Goal: Transaction & Acquisition: Purchase product/service

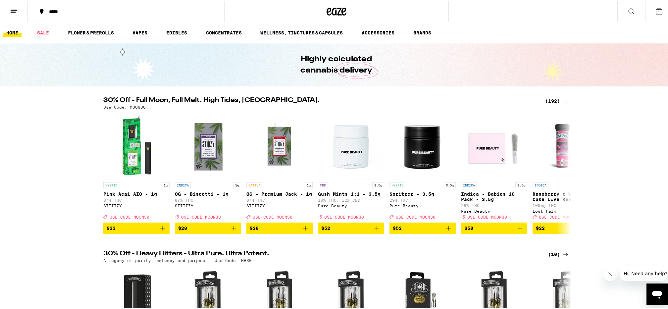
click at [557, 99] on div "(192)" at bounding box center [557, 100] width 25 height 8
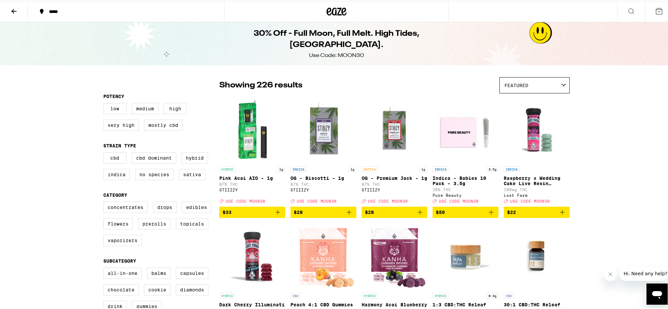
click at [561, 85] on icon at bounding box center [563, 84] width 5 height 3
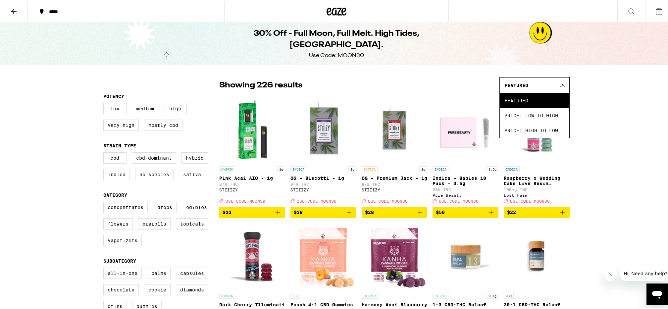
click at [188, 175] on label "Sativa" at bounding box center [192, 173] width 27 height 11
click at [105, 153] on input "Sativa" at bounding box center [105, 152] width 0 height 0
checkbox input "true"
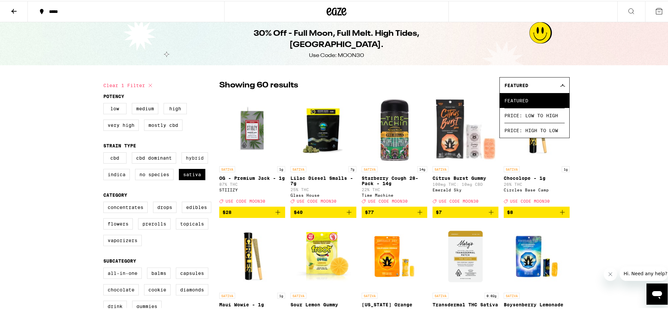
click at [194, 160] on label "Hybrid" at bounding box center [195, 156] width 27 height 11
click at [105, 153] on input "Hybrid" at bounding box center [105, 152] width 0 height 0
checkbox input "true"
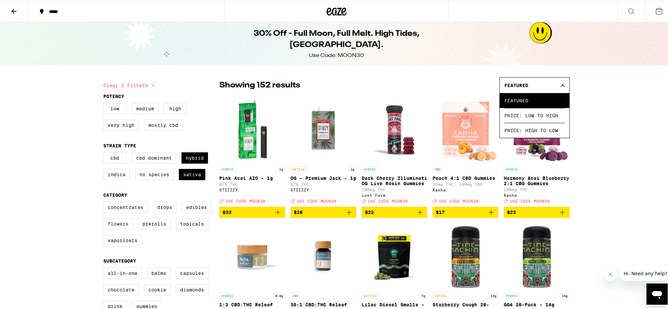
click at [117, 229] on label "Flowers" at bounding box center [117, 222] width 29 height 11
click at [105, 202] on input "Flowers" at bounding box center [105, 202] width 0 height 0
checkbox input "true"
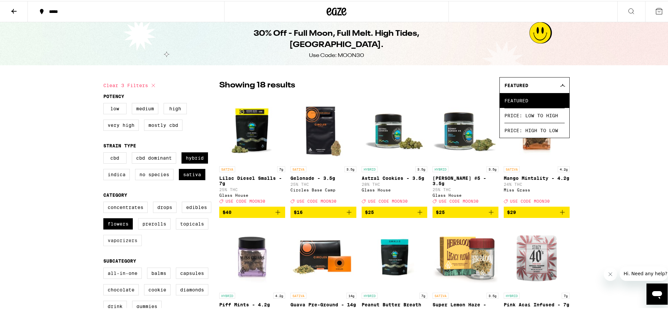
click at [122, 245] on label "Vaporizers" at bounding box center [122, 239] width 38 height 11
click at [105, 202] on input "Vaporizers" at bounding box center [105, 202] width 0 height 0
checkbox input "true"
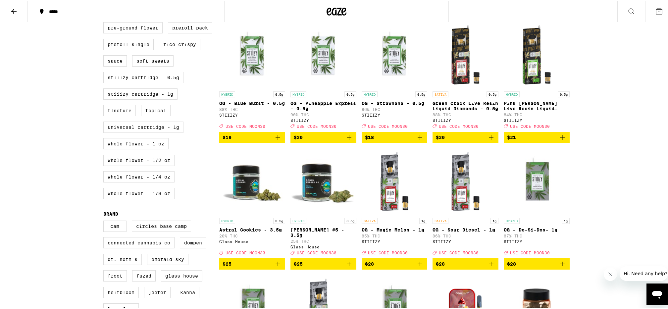
scroll to position [333, 0]
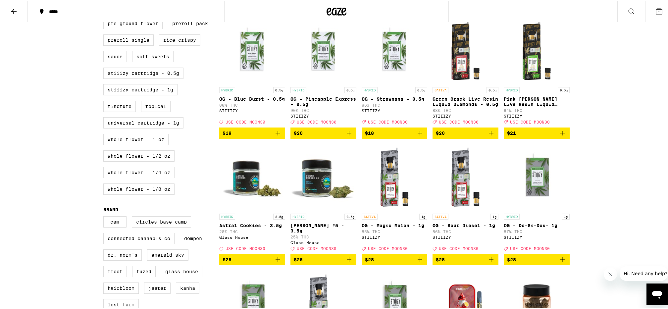
click at [135, 177] on label "Whole Flower - 1/4 oz" at bounding box center [138, 171] width 71 height 11
checkbox input "true"
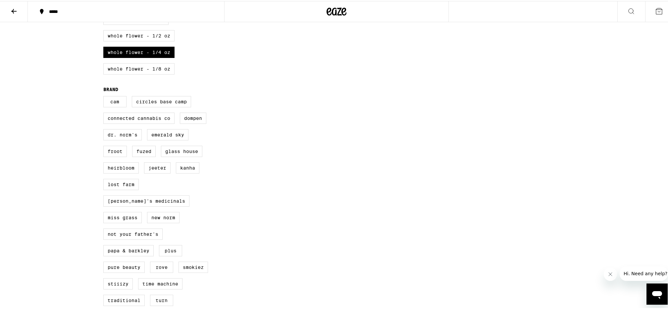
scroll to position [453, 0]
click at [132, 40] on label "Whole Flower - 1/2 oz" at bounding box center [138, 34] width 71 height 11
checkbox input "true"
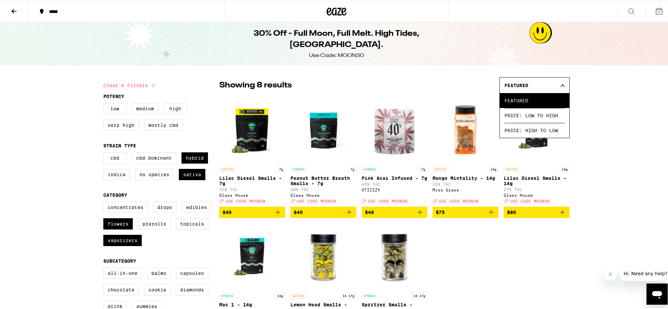
drag, startPoint x: 645, startPoint y: 158, endPoint x: 640, endPoint y: 155, distance: 5.5
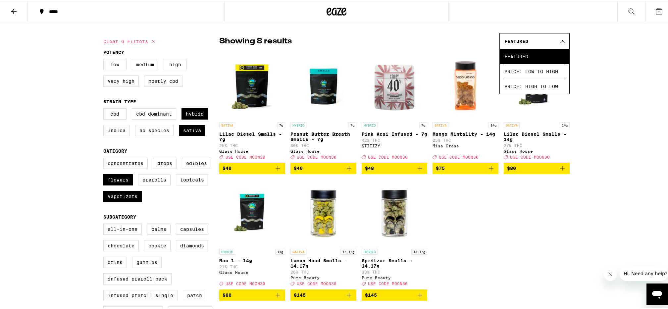
scroll to position [12, 0]
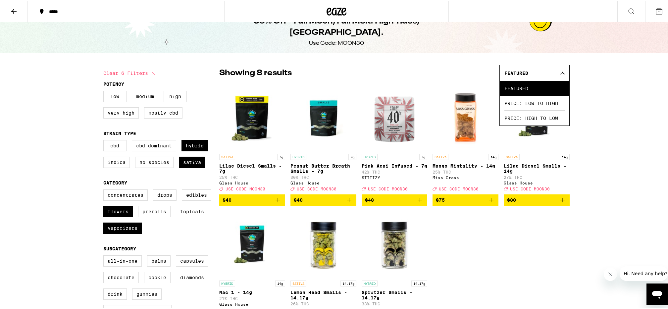
click at [318, 108] on img "Open page for Peanut Butter Breath Smalls - 7g from Glass House" at bounding box center [324, 116] width 66 height 66
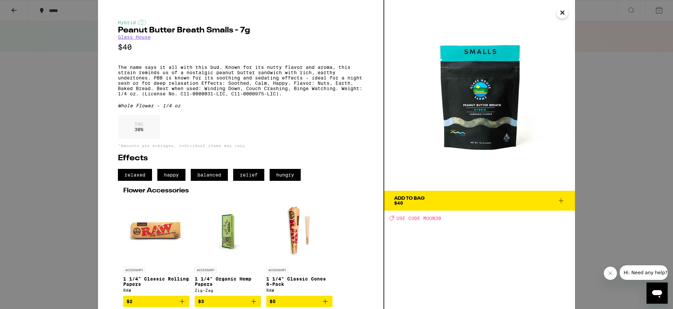
click at [562, 11] on icon "Close" at bounding box center [563, 13] width 8 height 10
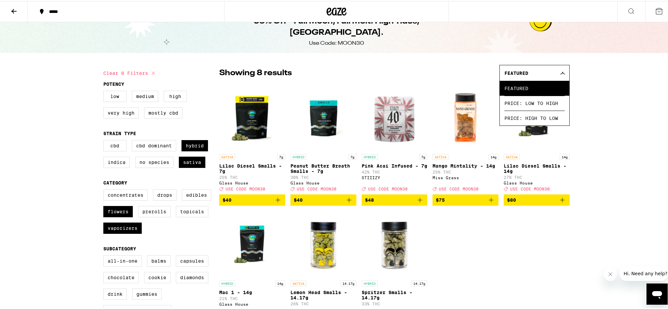
click at [248, 119] on img "Open page for Lilac Diesel Smalls - 7g from Glass House" at bounding box center [252, 116] width 66 height 66
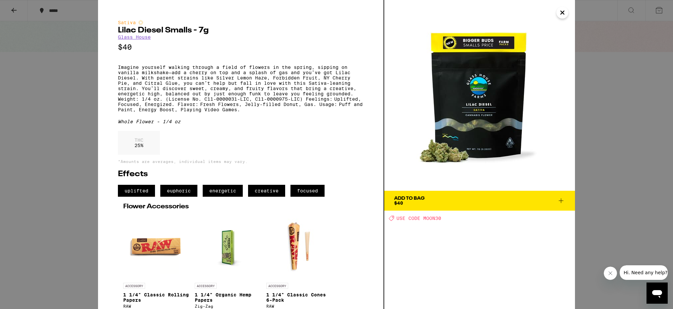
click at [562, 197] on icon at bounding box center [561, 201] width 8 height 8
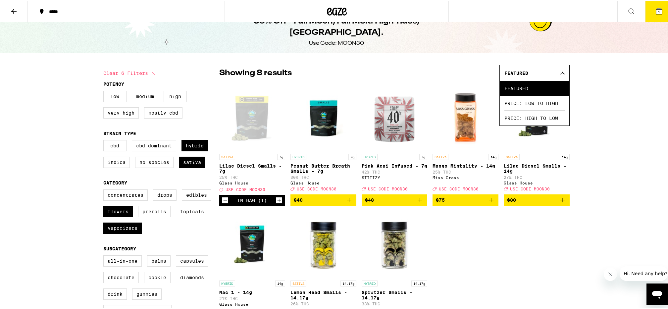
scroll to position [33, 0]
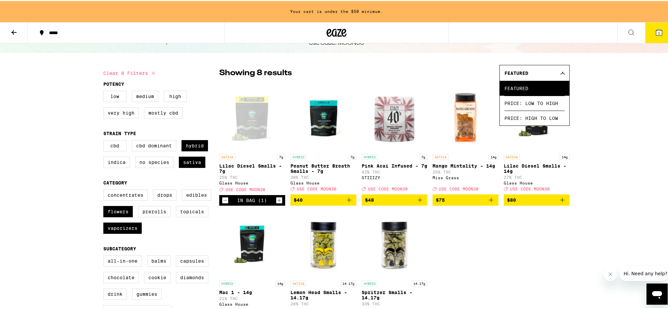
click at [467, 134] on img "Open page for Mango Mintality - 14g from Miss Grass" at bounding box center [466, 116] width 66 height 66
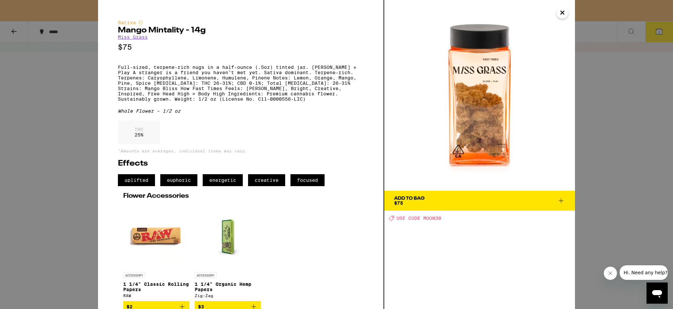
click at [490, 201] on span "Add To Bag $75" at bounding box center [479, 200] width 171 height 9
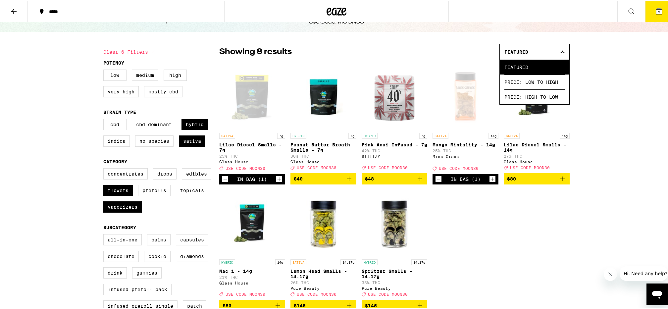
scroll to position [12, 0]
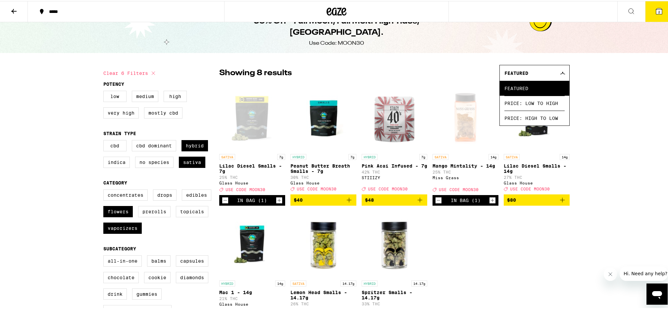
click at [222, 203] on icon "Decrement" at bounding box center [225, 199] width 6 height 8
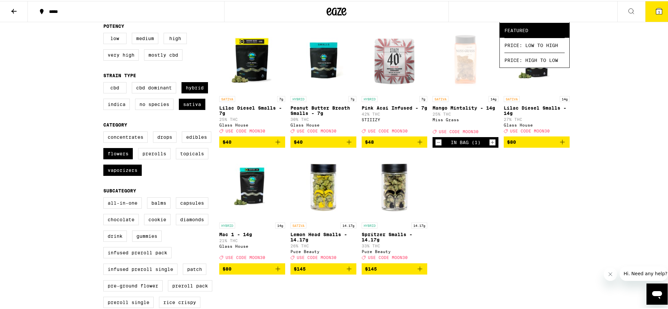
scroll to position [150, 0]
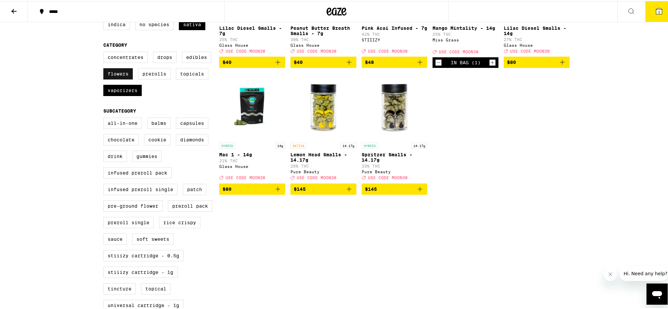
click at [125, 77] on label "Flowers" at bounding box center [117, 72] width 29 height 11
click at [105, 52] on input "Flowers" at bounding box center [105, 52] width 0 height 0
checkbox input "false"
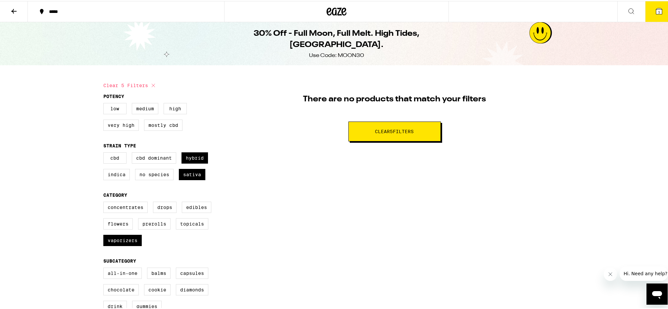
drag, startPoint x: 387, startPoint y: 135, endPoint x: 356, endPoint y: 140, distance: 31.3
click at [387, 135] on button "Clear 5 filter s" at bounding box center [395, 131] width 92 height 20
checkbox input "false"
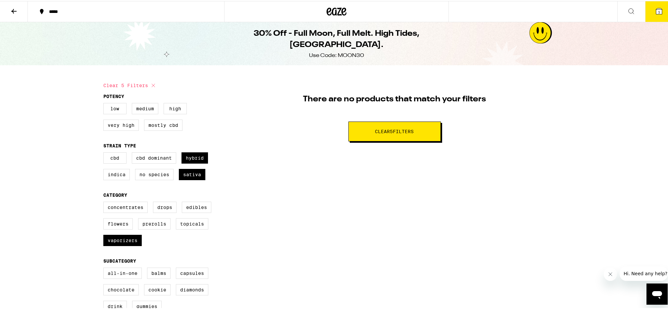
checkbox input "false"
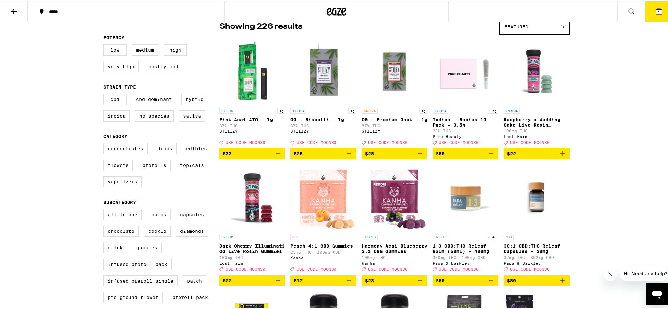
scroll to position [103, 0]
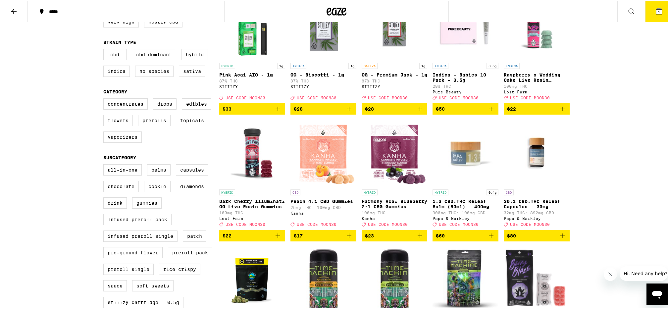
click at [658, 10] on span "1" at bounding box center [659, 11] width 2 height 4
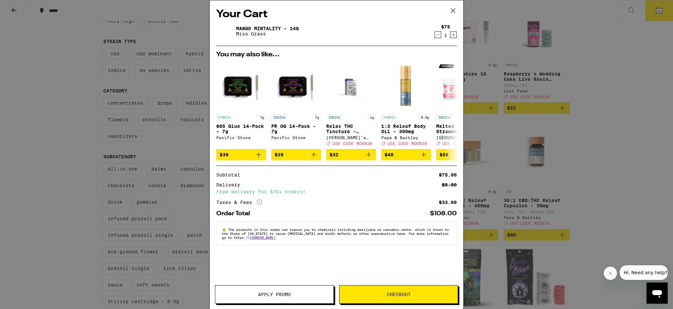
click at [293, 294] on span "Apply Promo" at bounding box center [274, 294] width 118 height 5
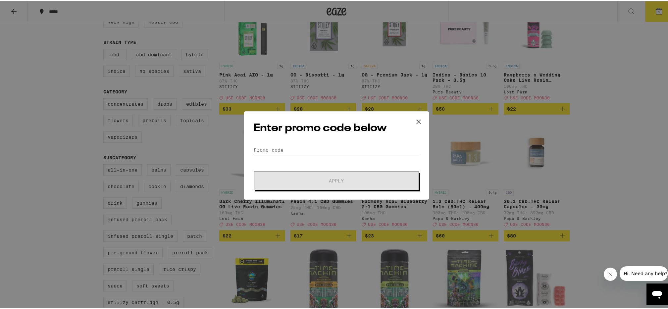
click at [294, 149] on input "Promo Code" at bounding box center [336, 149] width 166 height 10
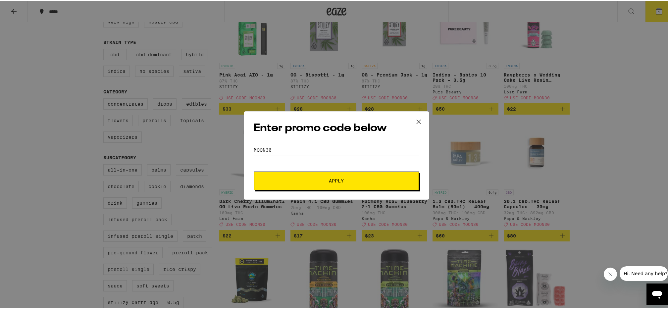
type input "moon30"
click at [254, 171] on button "Apply" at bounding box center [336, 180] width 165 height 19
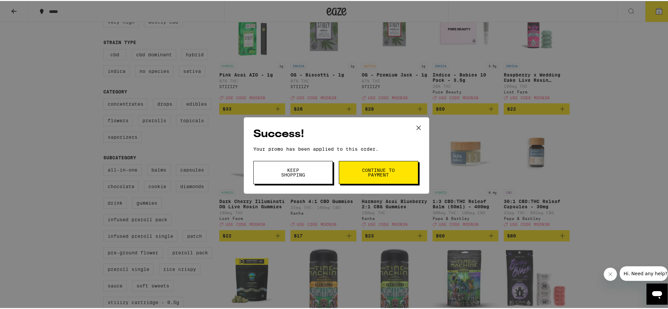
click at [286, 171] on span "Keep Shopping" at bounding box center [293, 171] width 34 height 9
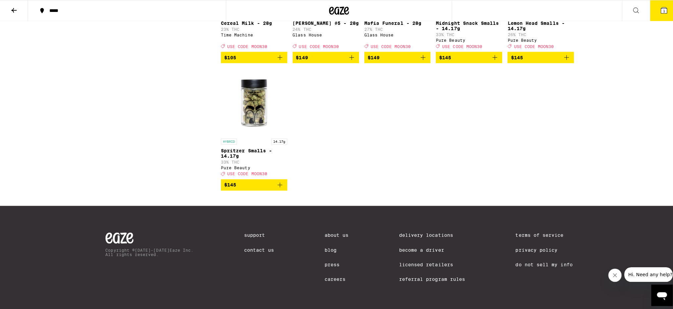
scroll to position [5908, 0]
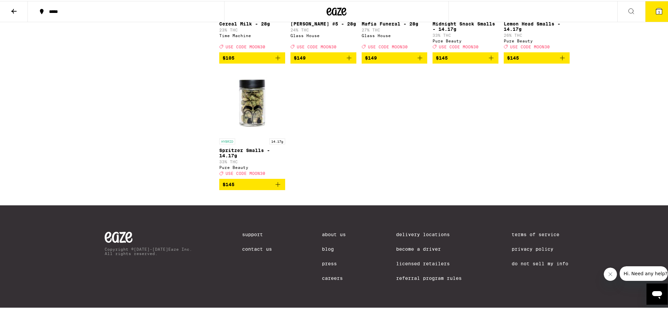
click at [661, 9] on button "1" at bounding box center [659, 10] width 28 height 21
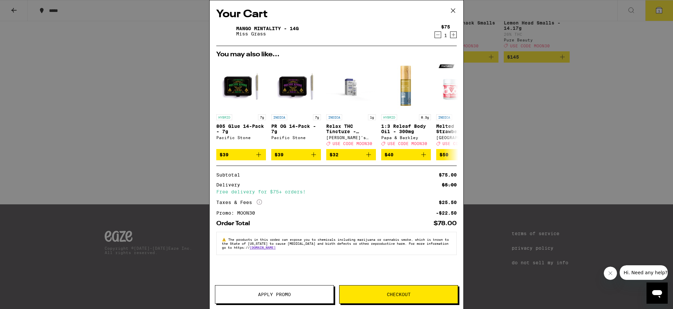
click at [397, 291] on button "Checkout" at bounding box center [398, 294] width 119 height 19
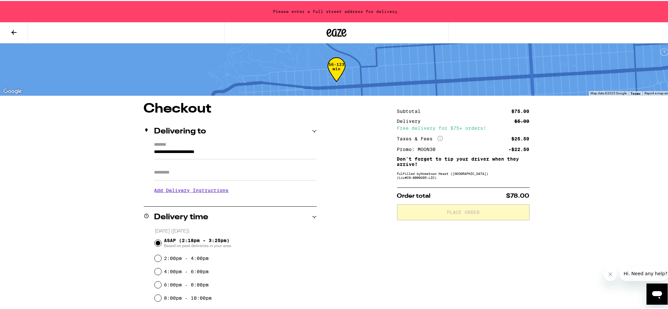
click at [196, 155] on input "**********" at bounding box center [235, 152] width 162 height 11
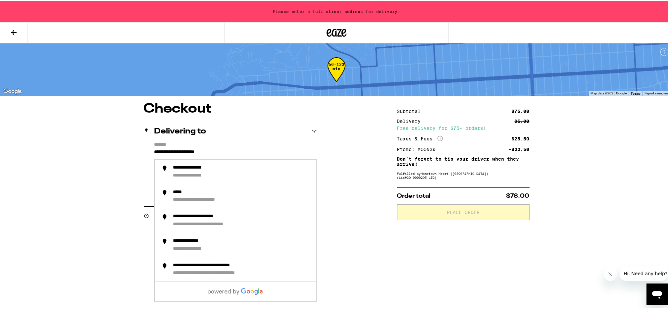
click at [150, 150] on div "**********" at bounding box center [230, 169] width 173 height 57
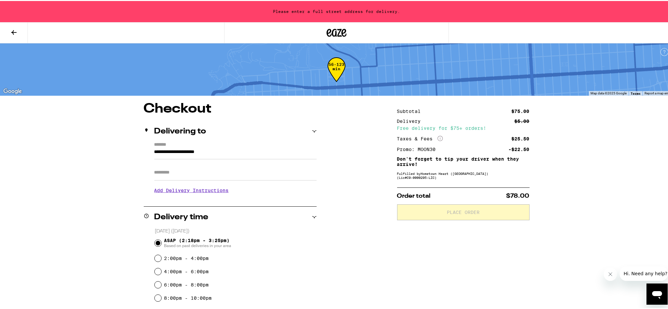
click at [154, 151] on input "**********" at bounding box center [235, 152] width 162 height 11
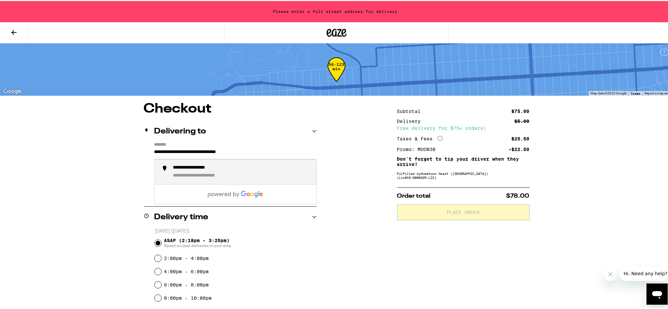
click at [210, 170] on div "**********" at bounding box center [201, 167] width 57 height 6
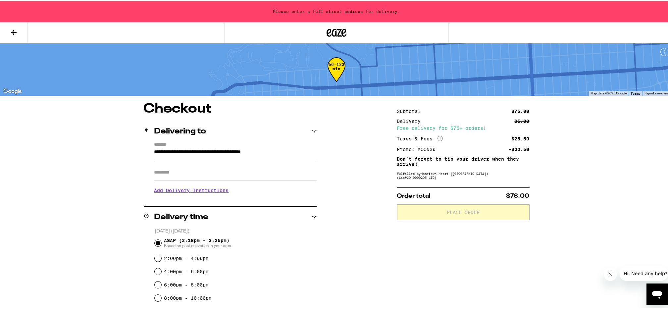
type input "**********"
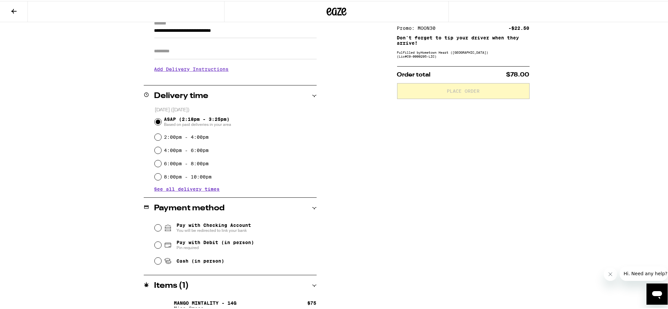
scroll to position [111, 0]
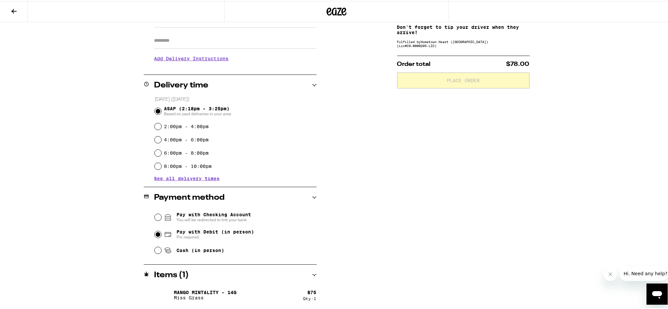
click at [157, 237] on input "Pay with Debit (in person) Pin required" at bounding box center [158, 233] width 7 height 7
radio input "true"
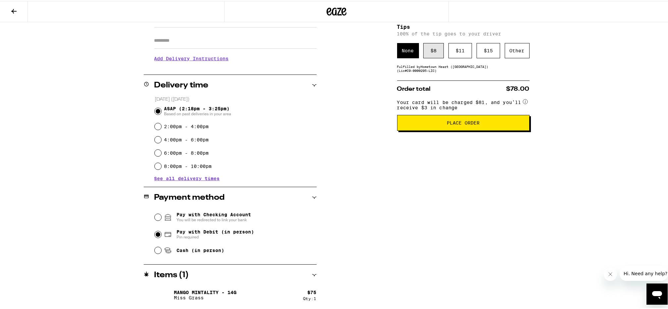
click at [431, 50] on div "$ 8" at bounding box center [433, 49] width 21 height 15
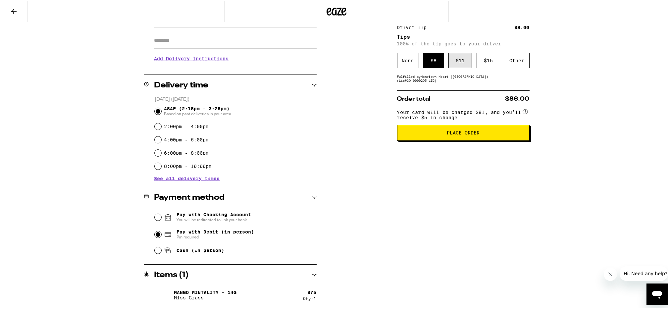
click at [455, 62] on div "$ 11" at bounding box center [461, 59] width 24 height 15
click at [514, 63] on div "Other" at bounding box center [517, 59] width 25 height 15
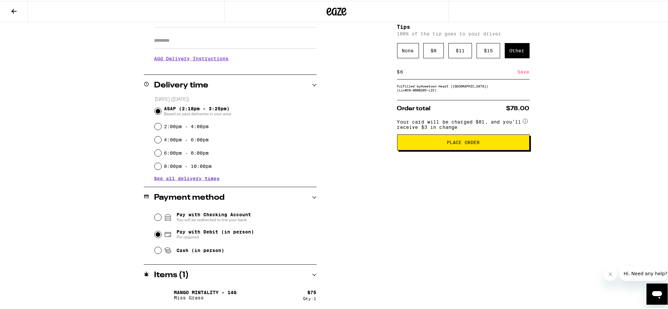
type input "6"
click at [414, 73] on input "6" at bounding box center [459, 71] width 118 height 6
type input "5"
click at [520, 74] on div "Save" at bounding box center [524, 71] width 12 height 15
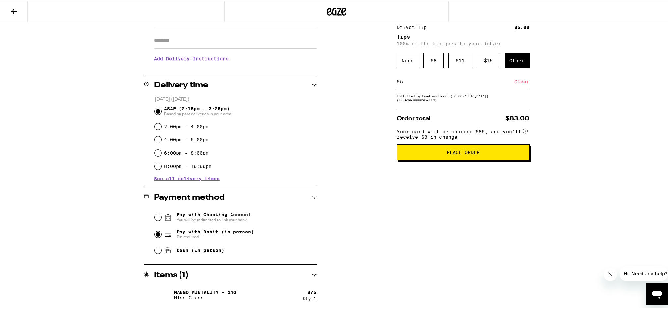
click at [465, 159] on button "Place Order" at bounding box center [463, 151] width 133 height 16
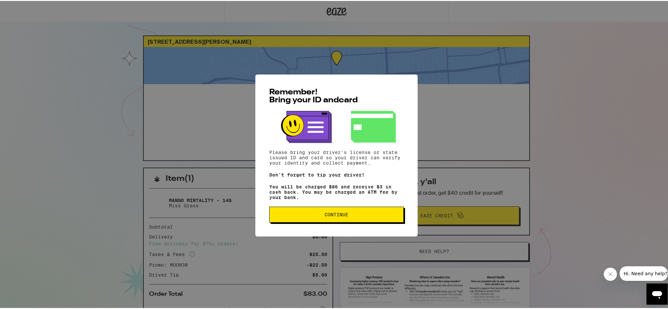
click at [335, 212] on button "Continue" at bounding box center [336, 214] width 135 height 16
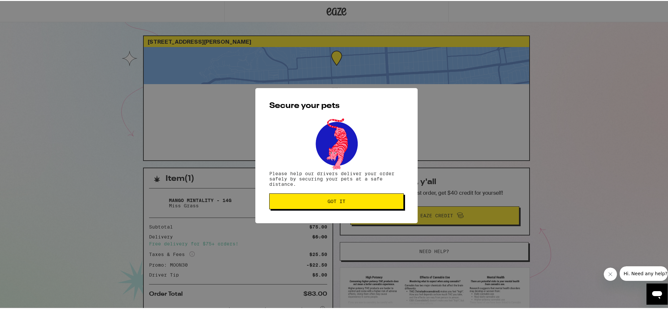
click at [337, 203] on span "Got it" at bounding box center [337, 200] width 18 height 5
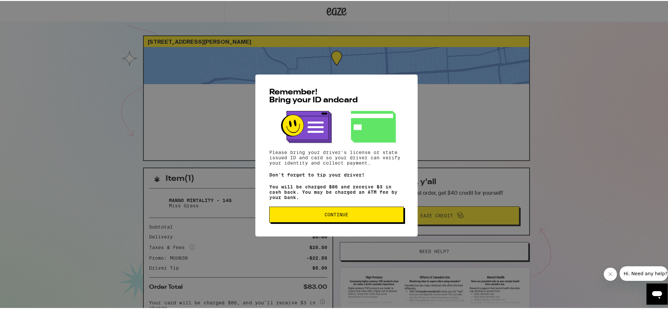
click at [345, 215] on span "Continue" at bounding box center [337, 213] width 24 height 5
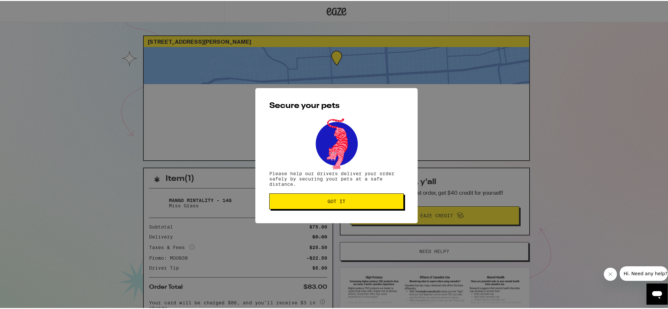
click at [342, 207] on button "Got it" at bounding box center [336, 200] width 135 height 16
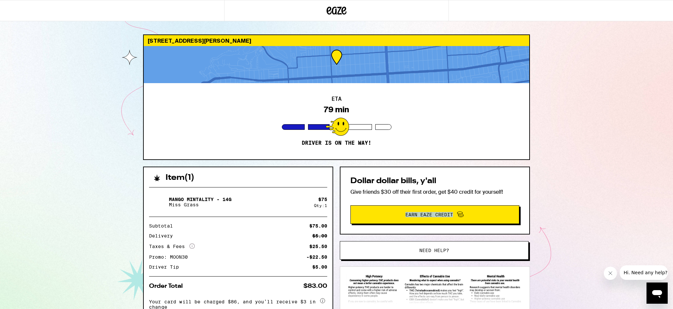
click at [520, 206] on div "Dollar dollar bills, y'all Give friends $30 off their first order, get $40 cred…" at bounding box center [435, 201] width 190 height 68
click at [562, 174] on div "2250 Clement St San Francisco 94121 ETA 79 min Driver is on the way! Item ( 1 )…" at bounding box center [336, 180] width 673 height 361
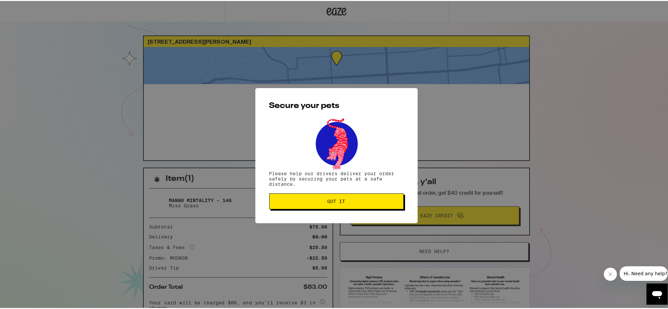
click at [341, 198] on span "Got it" at bounding box center [337, 200] width 18 height 5
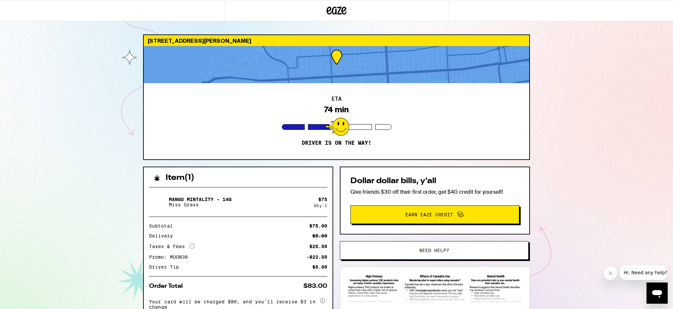
click at [139, 207] on div "2250 Clement St San Francisco 94121 ETA 74 min Driver is on the way! Item ( 1 )…" at bounding box center [337, 197] width 398 height 327
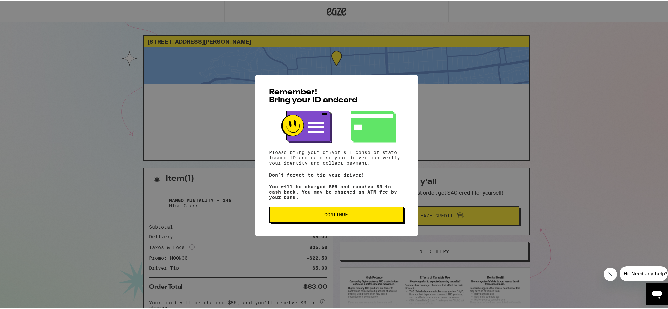
click at [349, 212] on button "Continue" at bounding box center [336, 214] width 135 height 16
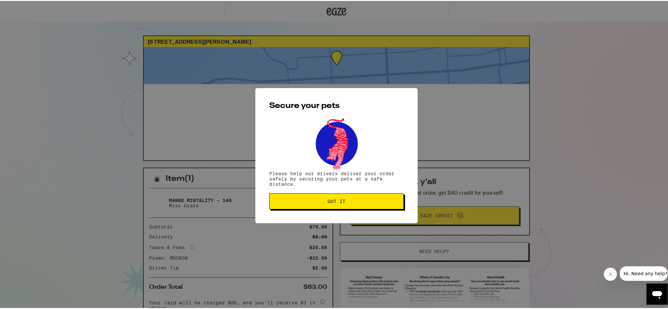
click at [336, 201] on span "Got it" at bounding box center [337, 200] width 18 height 5
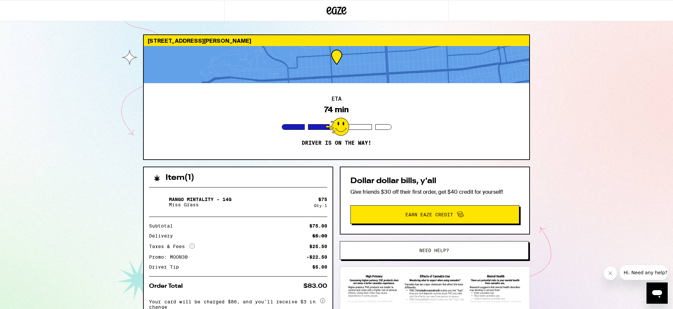
click at [610, 272] on icon "Close message from company" at bounding box center [610, 273] width 3 height 3
click at [204, 287] on div "Order Total $83.00" at bounding box center [238, 286] width 178 height 6
click at [342, 8] on icon at bounding box center [337, 11] width 20 height 12
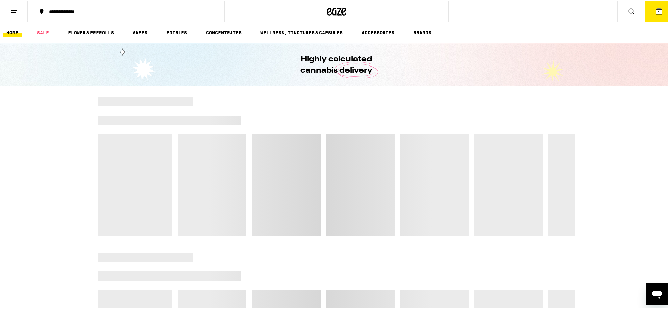
click at [14, 9] on line at bounding box center [14, 9] width 7 height 0
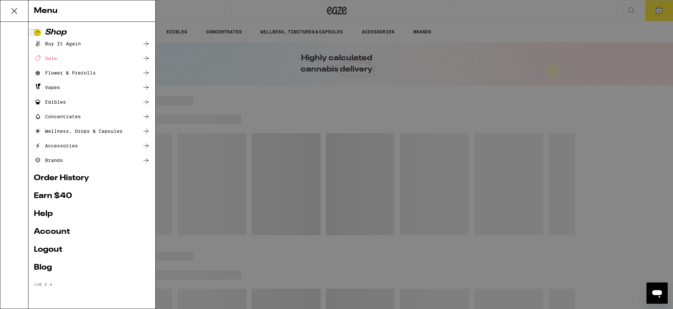
click at [56, 232] on link "Account" at bounding box center [92, 232] width 116 height 8
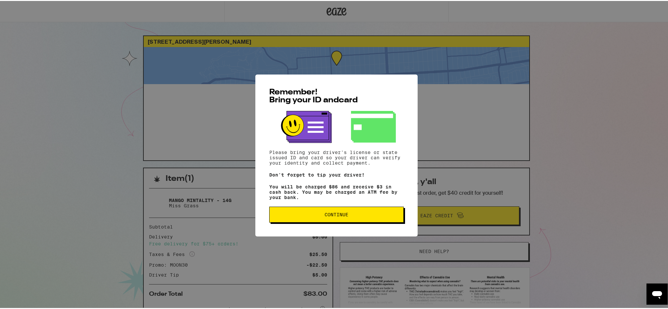
click at [338, 215] on span "Continue" at bounding box center [337, 213] width 24 height 5
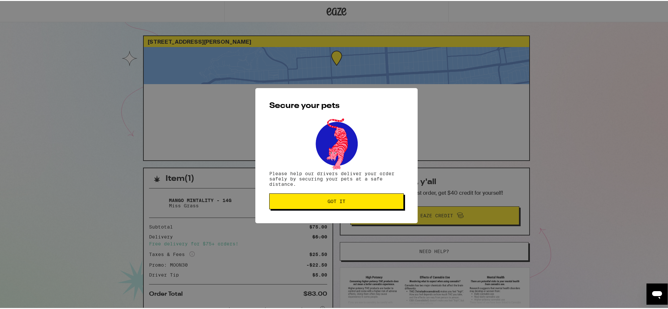
click at [335, 201] on span "Got it" at bounding box center [337, 200] width 18 height 5
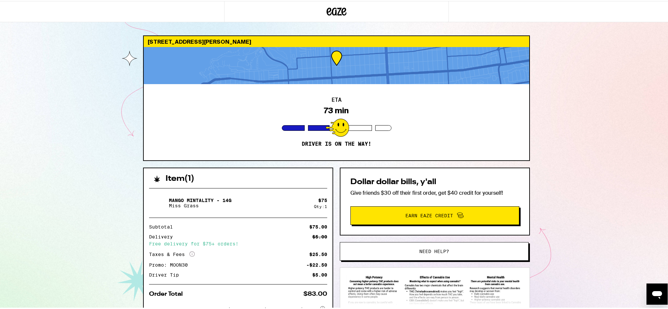
drag, startPoint x: 265, startPoint y: 178, endPoint x: 273, endPoint y: 171, distance: 10.7
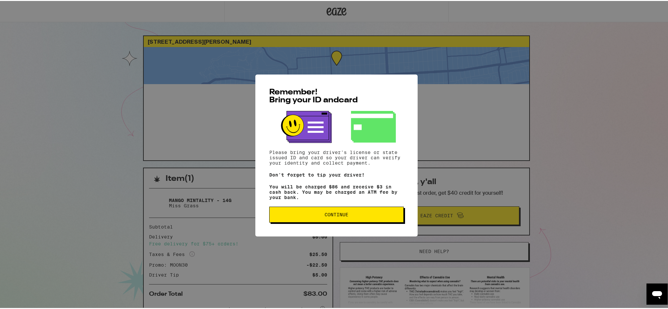
click at [341, 215] on span "Continue" at bounding box center [337, 213] width 24 height 5
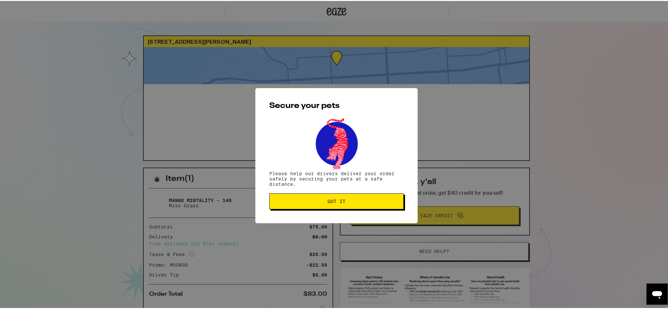
click at [336, 196] on button "Got it" at bounding box center [336, 200] width 135 height 16
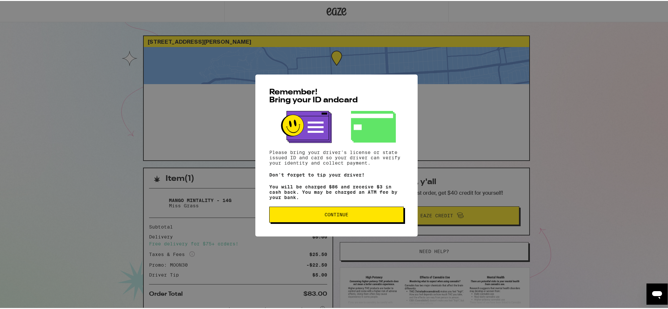
click at [332, 216] on span "Continue" at bounding box center [337, 213] width 24 height 5
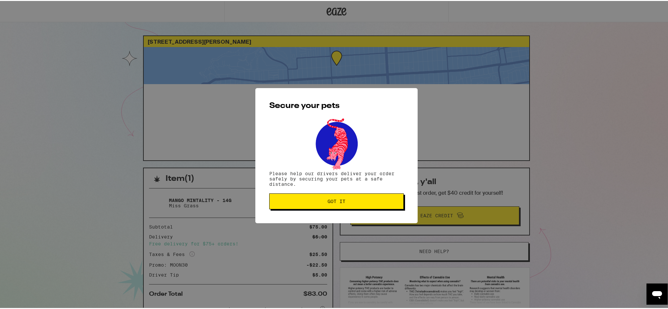
click at [324, 211] on div "Secure your pets Please help our drivers deliver your order safely by securing …" at bounding box center [336, 154] width 162 height 135
click at [337, 208] on button "Got it" at bounding box center [336, 200] width 135 height 16
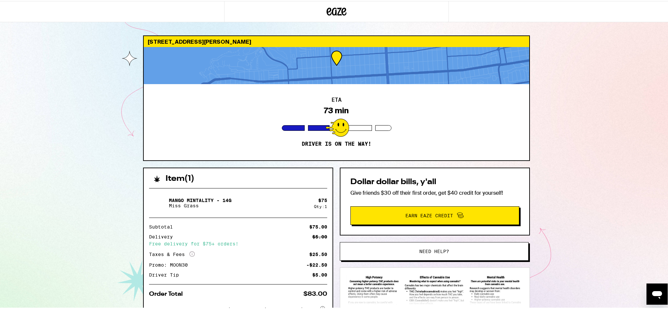
click at [332, 8] on icon at bounding box center [337, 11] width 10 height 8
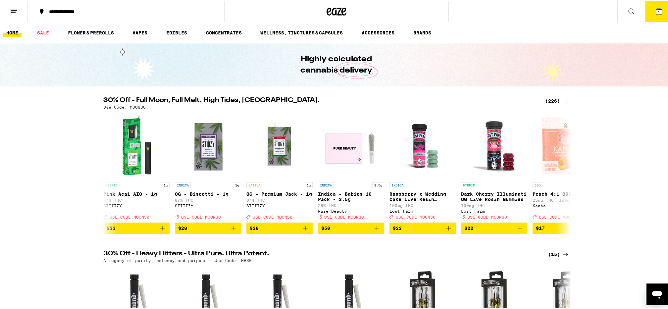
click at [15, 11] on line at bounding box center [13, 11] width 5 height 0
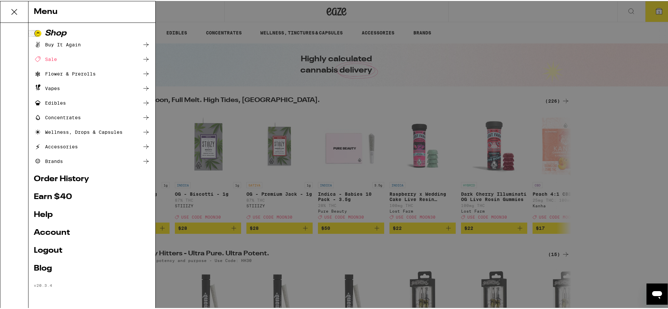
click at [47, 230] on div "Menu Shop Buy It Again Sale Flower & Prerolls Vapes Edibles Concentrates Wellne…" at bounding box center [336, 154] width 673 height 309
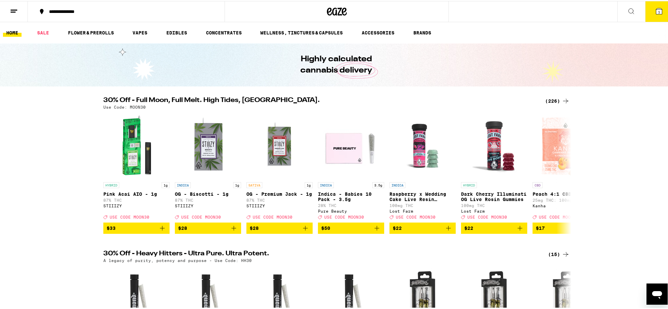
click at [56, 233] on div "Menu Shop Buy It Again Sale Flower & Prerolls Vapes Edibles Concentrates Wellne…" at bounding box center [336, 154] width 673 height 309
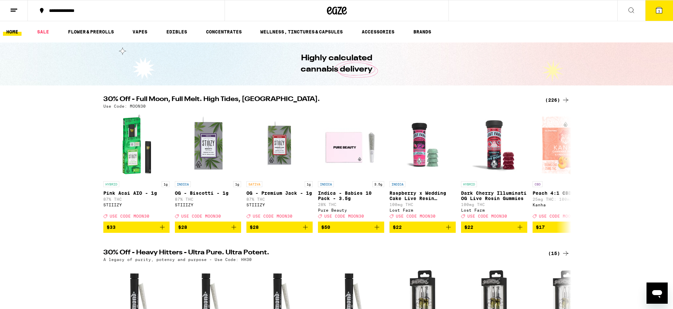
click at [16, 8] on div "Menu Shop Buy It Again Sale Flower & Prerolls Vapes Edibles Concentrates Wellne…" at bounding box center [336, 154] width 673 height 309
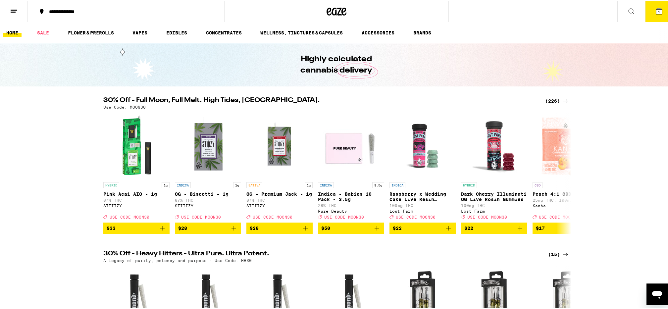
click at [18, 11] on button at bounding box center [14, 10] width 28 height 21
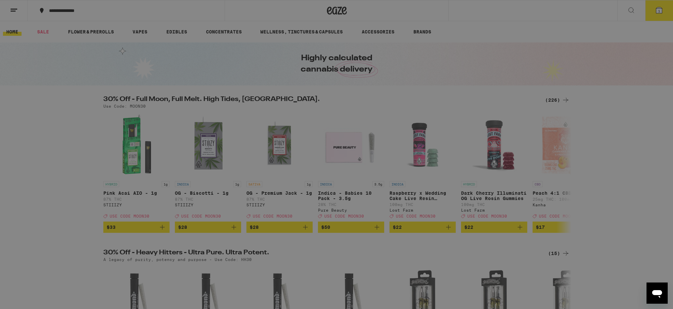
click at [68, 228] on link "Account" at bounding box center [92, 232] width 116 height 8
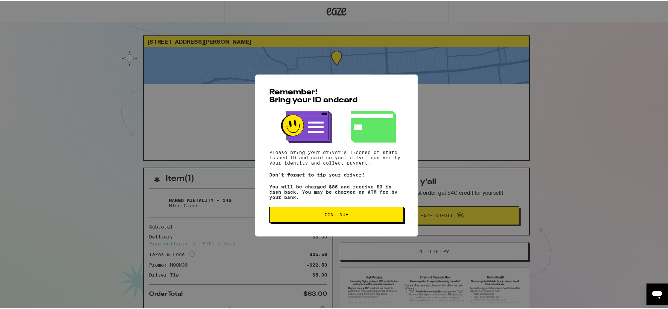
click at [367, 220] on button "Continue" at bounding box center [336, 214] width 135 height 16
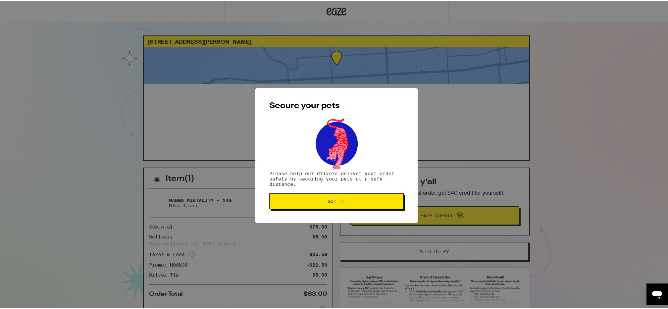
click at [328, 203] on span "Got it" at bounding box center [337, 200] width 18 height 5
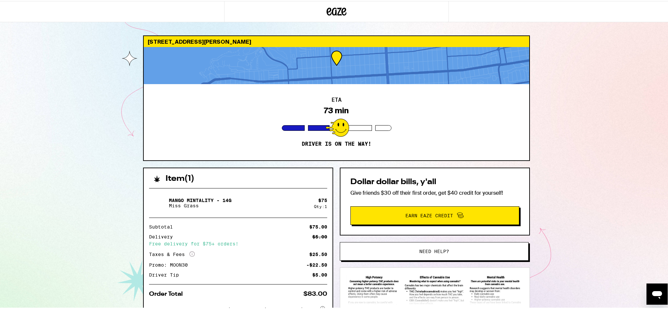
click at [171, 174] on h2 "Item ( 1 )" at bounding box center [180, 178] width 29 height 8
click at [179, 202] on p "Miss Grass" at bounding box center [200, 204] width 63 height 5
click at [186, 243] on div "Free delivery for $75+ orders!" at bounding box center [238, 243] width 178 height 5
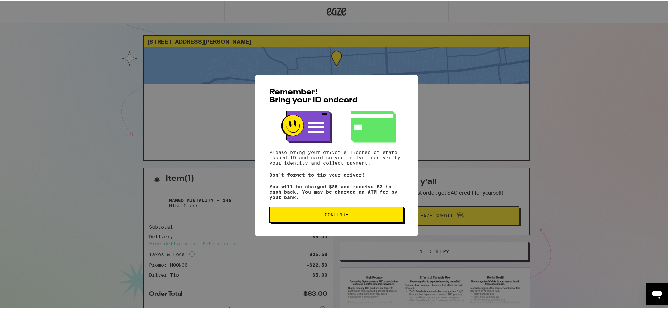
drag, startPoint x: 272, startPoint y: 190, endPoint x: 274, endPoint y: 185, distance: 5.5
click at [332, 12] on div "Remember! Bring your ID and card Please bring your driver's license or state is…" at bounding box center [336, 154] width 673 height 309
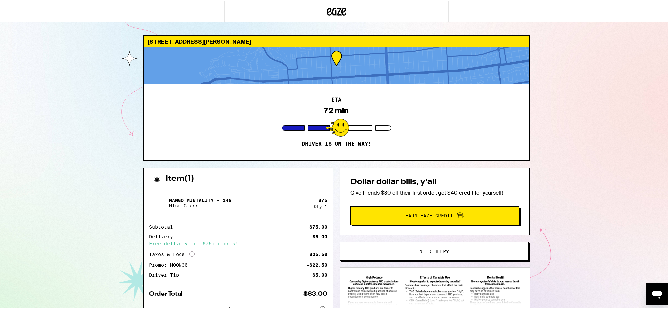
click at [329, 10] on icon at bounding box center [337, 11] width 20 height 12
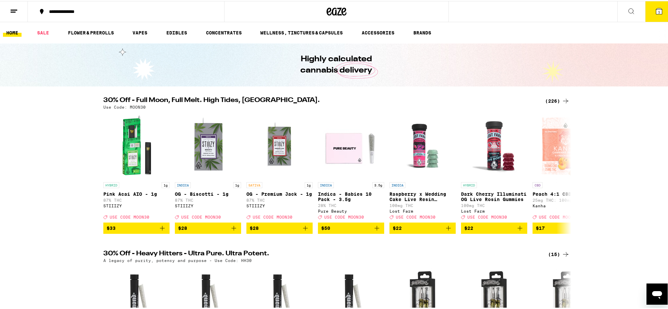
click at [658, 10] on span "1" at bounding box center [659, 11] width 2 height 4
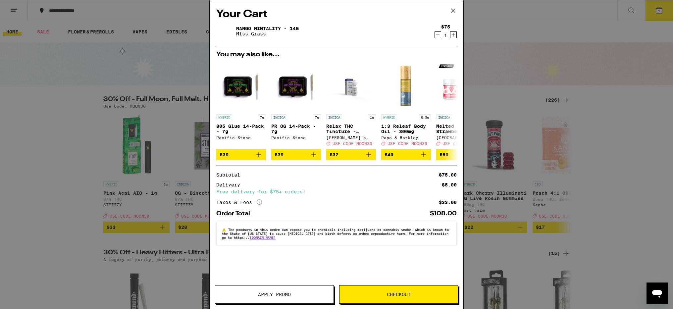
click at [455, 9] on icon at bounding box center [453, 11] width 10 height 10
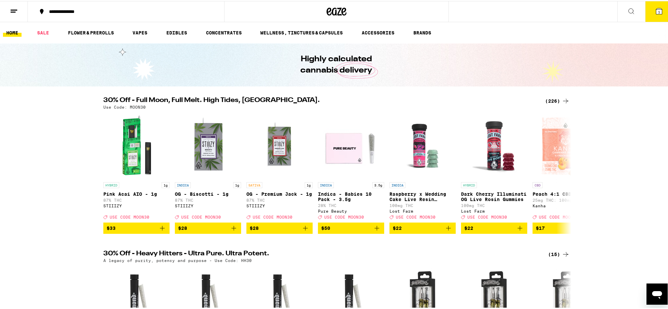
click at [10, 10] on icon at bounding box center [14, 10] width 8 height 8
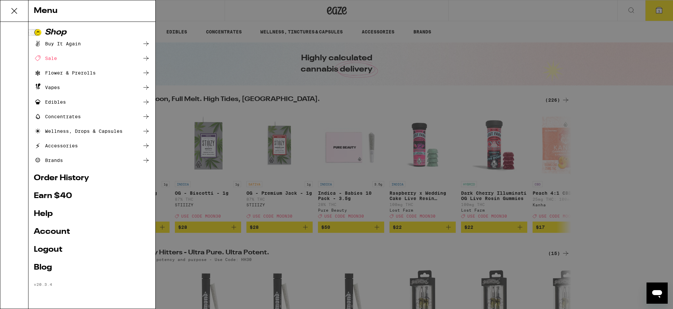
click at [15, 13] on icon at bounding box center [14, 10] width 13 height 13
